Goal: Navigation & Orientation: Go to known website

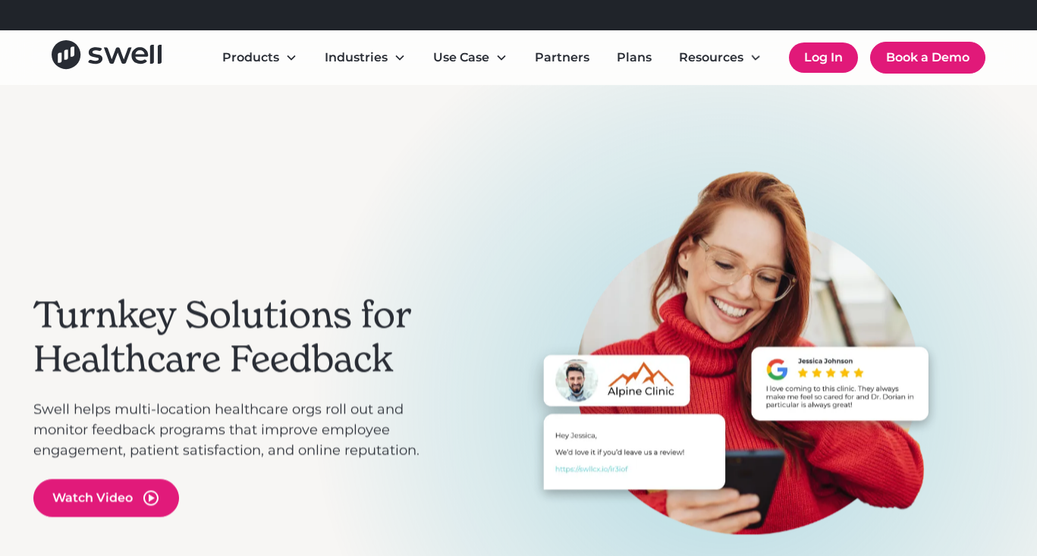
click at [825, 66] on link "Log In" at bounding box center [823, 57] width 69 height 30
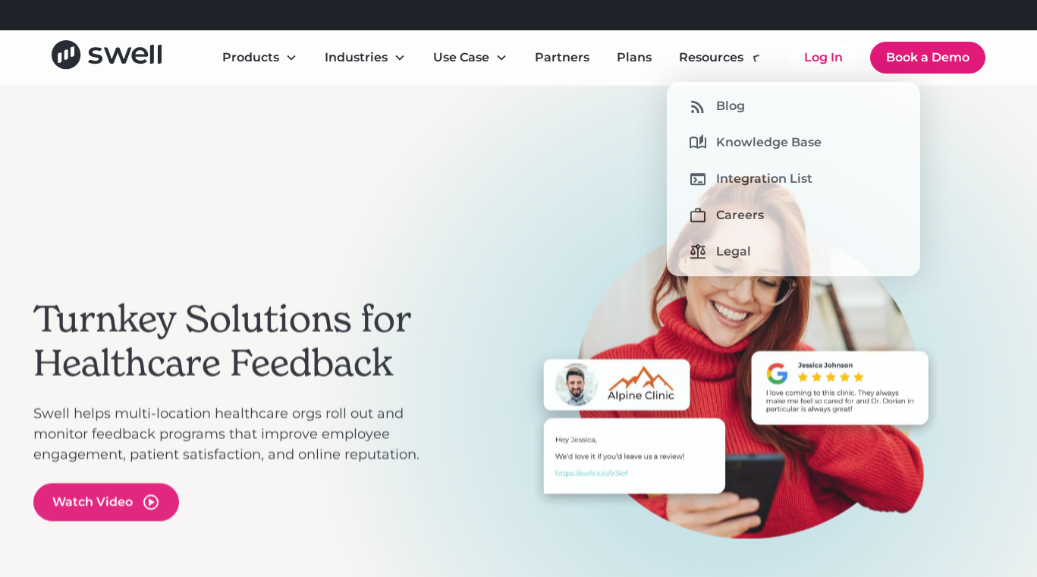
click at [781, 71] on nav "Products Online Reputation Management Patient Experience Insights Employee Expe…" at bounding box center [597, 58] width 775 height 32
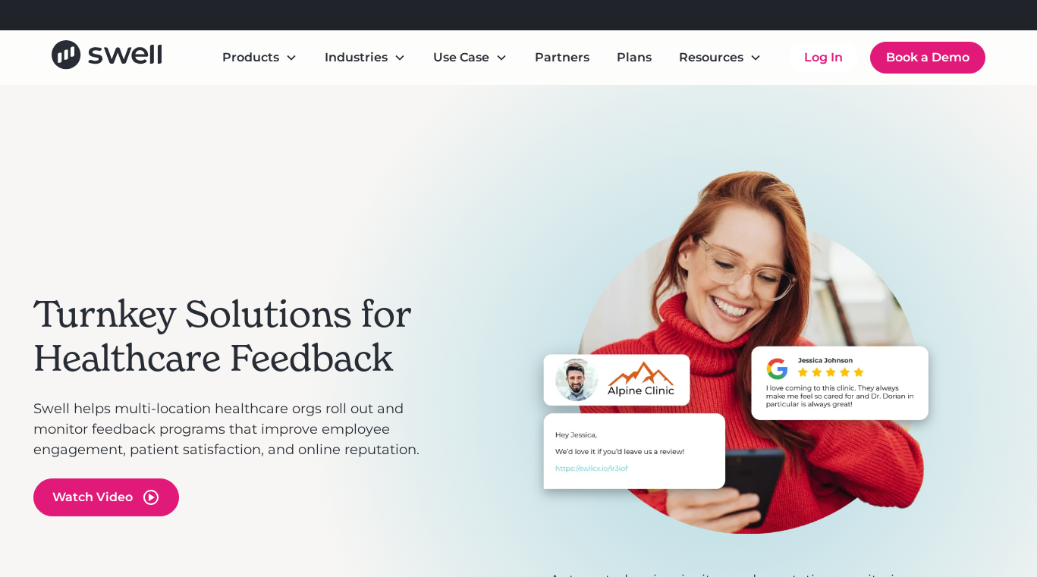
click at [825, 73] on div "Log In Book a Demo" at bounding box center [887, 58] width 196 height 32
click at [825, 61] on link "Log In" at bounding box center [823, 57] width 69 height 30
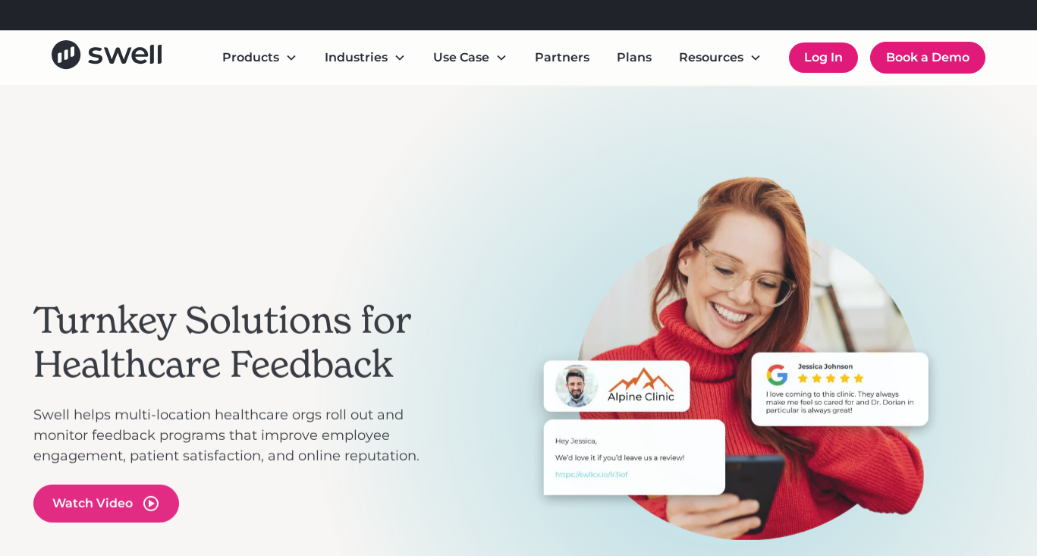
click at [813, 57] on link "Log In" at bounding box center [823, 57] width 69 height 30
